Goal: Information Seeking & Learning: Learn about a topic

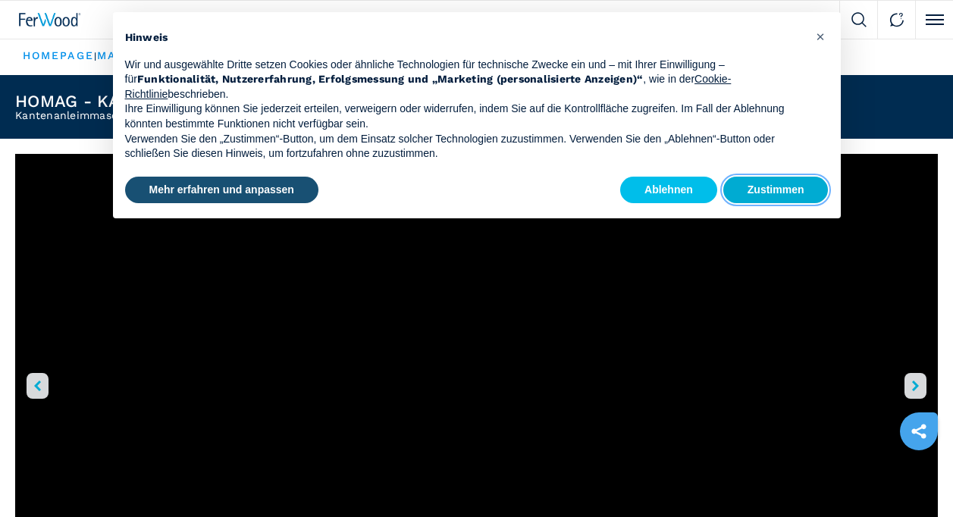
click at [773, 188] on button "Zustimmen" at bounding box center [775, 190] width 105 height 27
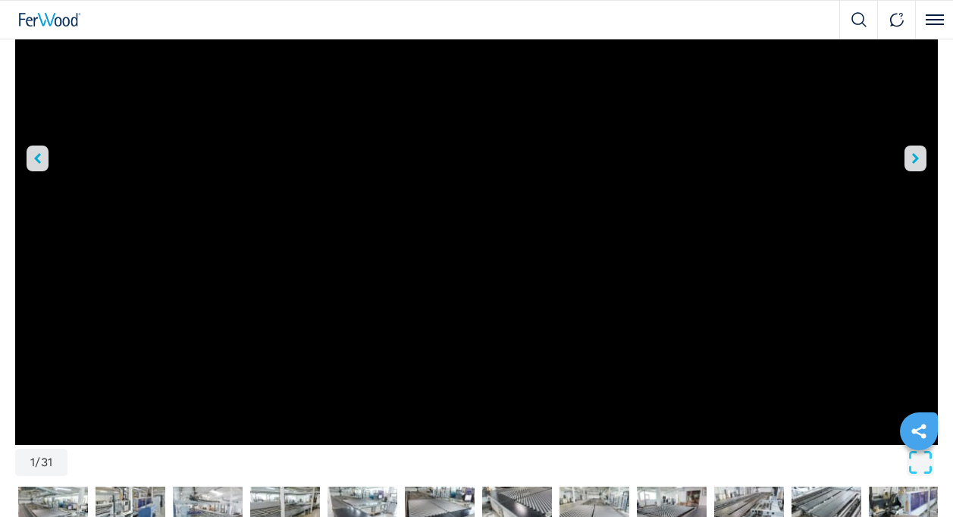
scroll to position [152, 0]
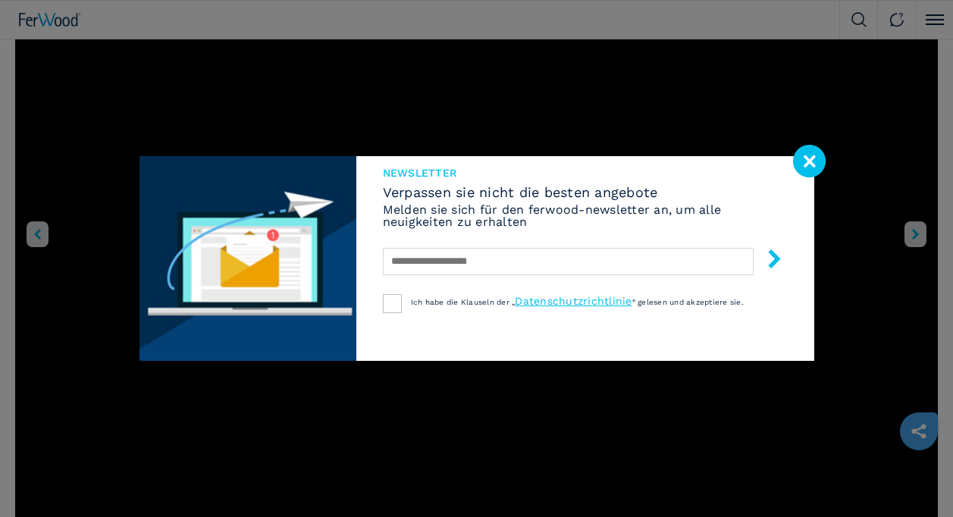
click at [817, 156] on image at bounding box center [809, 161] width 33 height 33
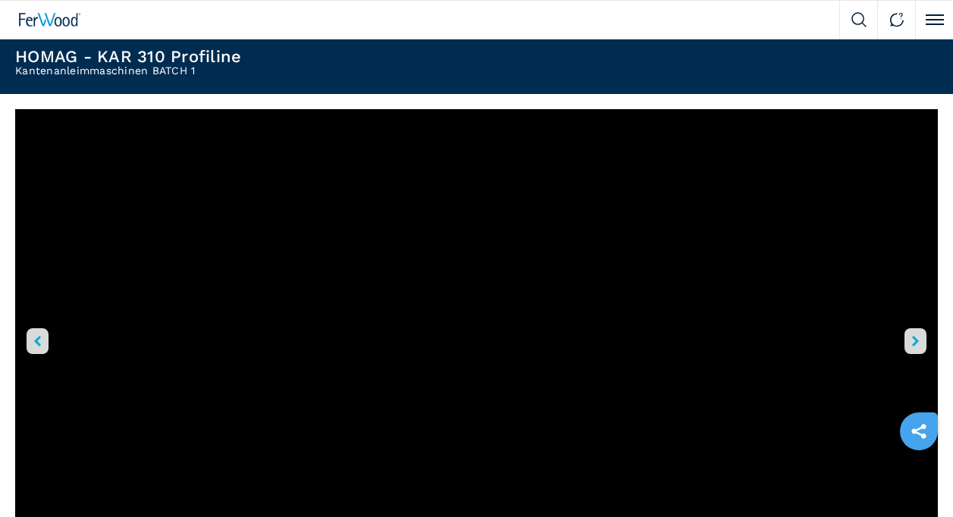
scroll to position [0, 0]
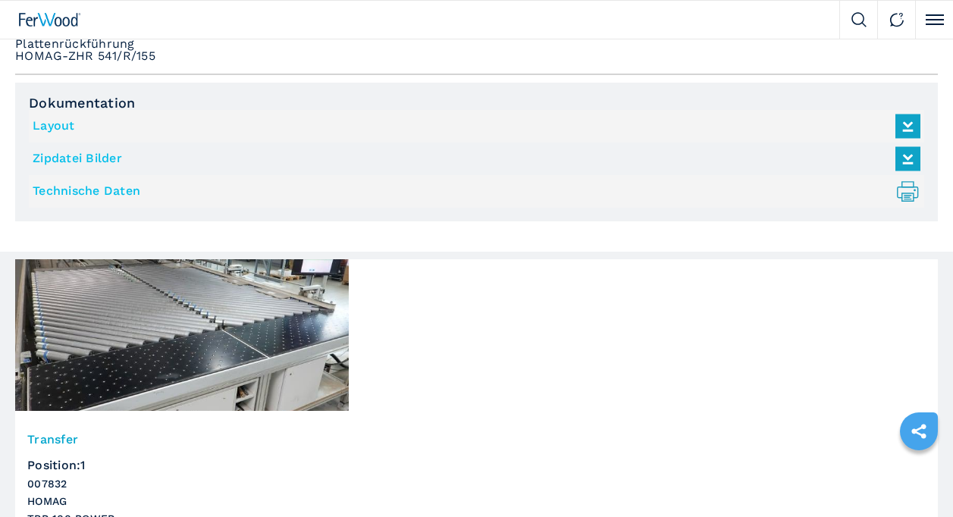
scroll to position [1441, 0]
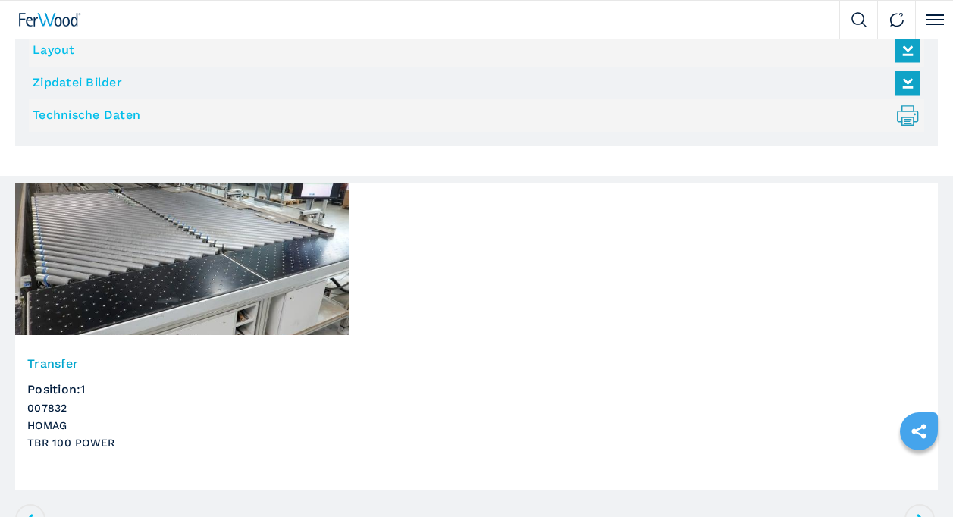
click at [265, 286] on img at bounding box center [182, 259] width 334 height 152
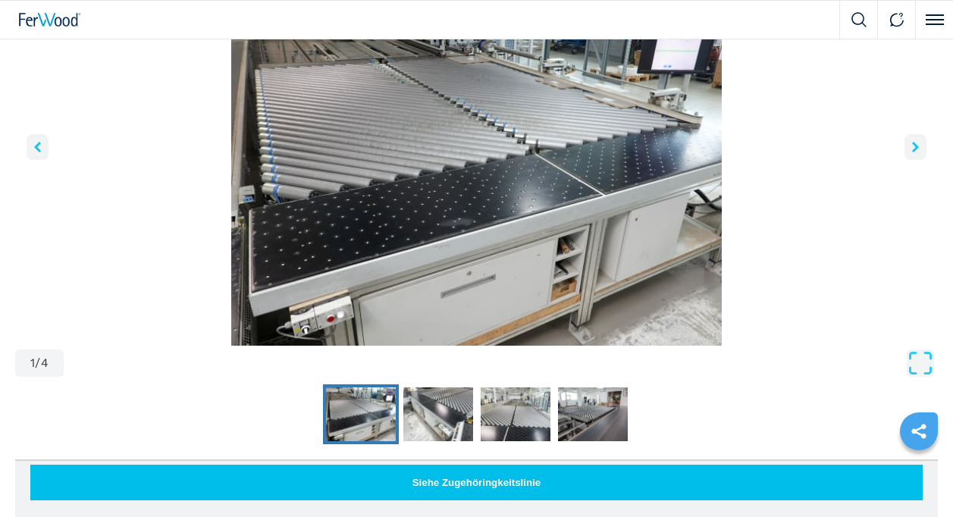
scroll to position [152, 0]
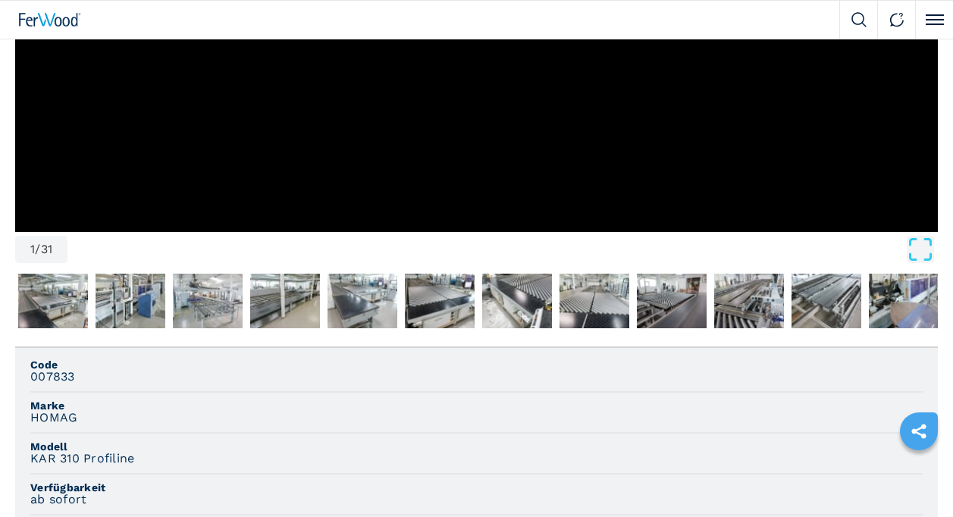
scroll to position [455, 0]
